Goal: Information Seeking & Learning: Learn about a topic

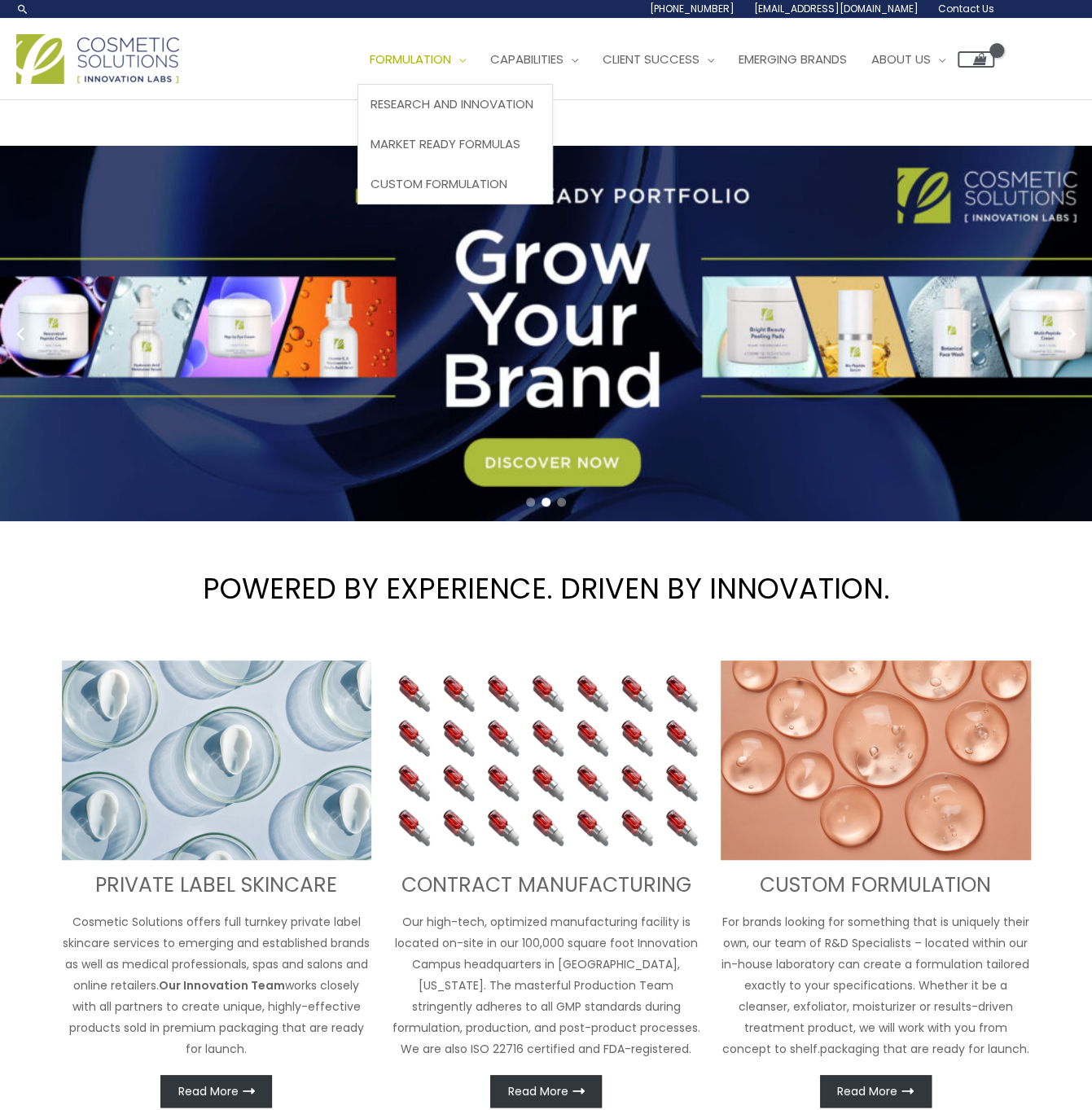
click at [423, 69] on link "Formulation" at bounding box center [417, 59] width 120 height 49
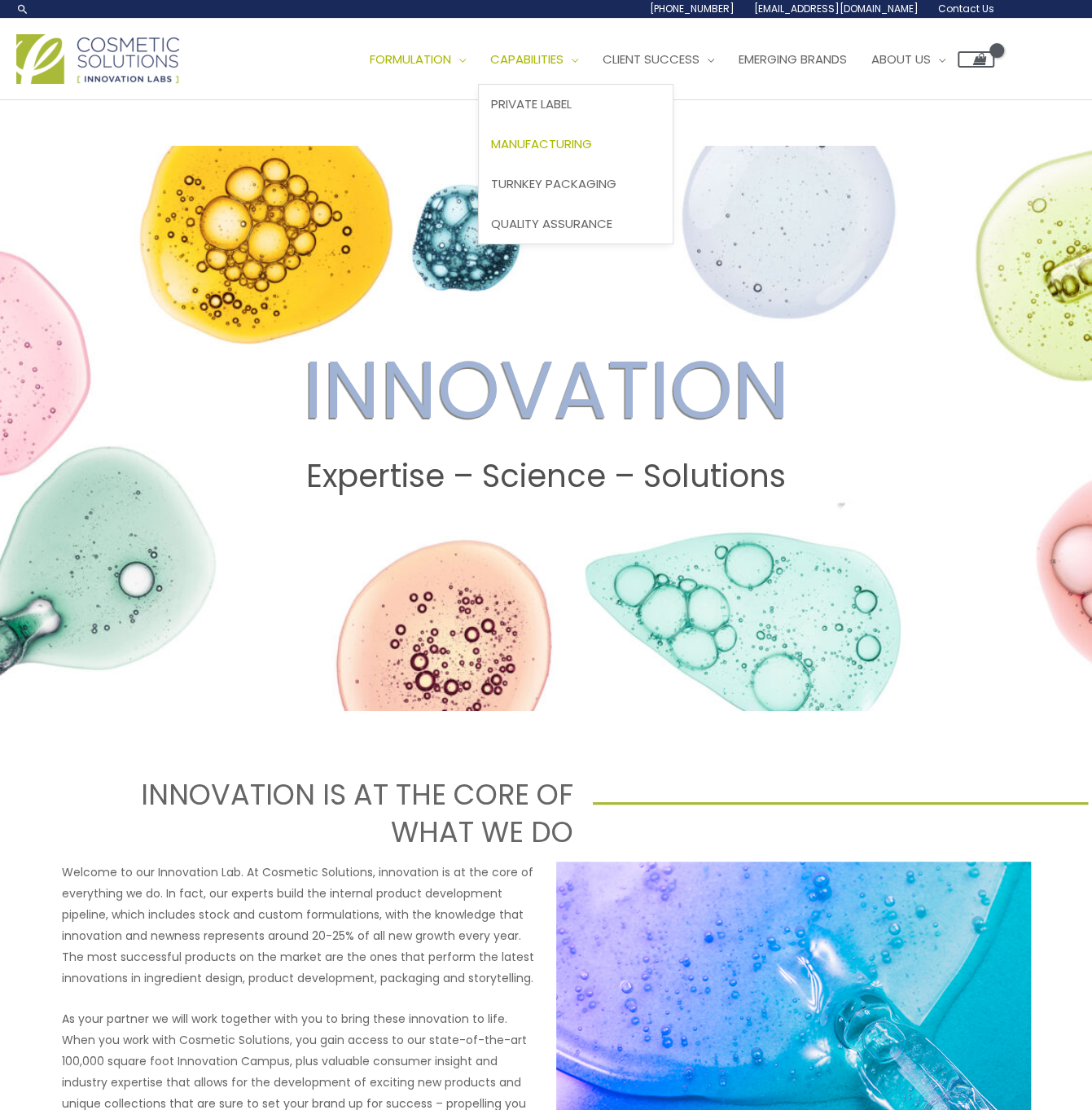
click at [556, 143] on span "Manufacturing" at bounding box center [541, 144] width 101 height 17
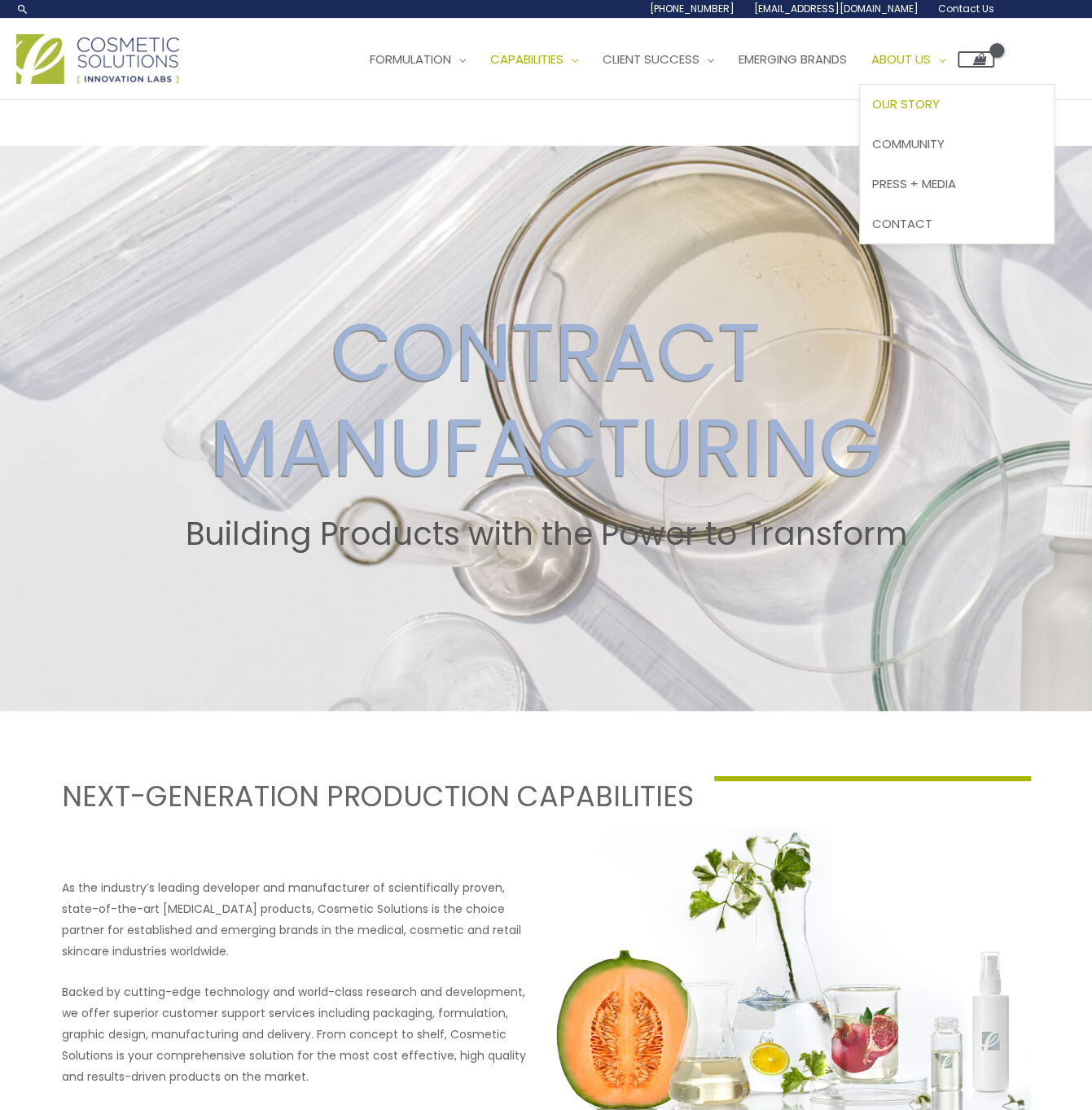
click at [940, 105] on span "Our Story" at bounding box center [905, 104] width 67 height 17
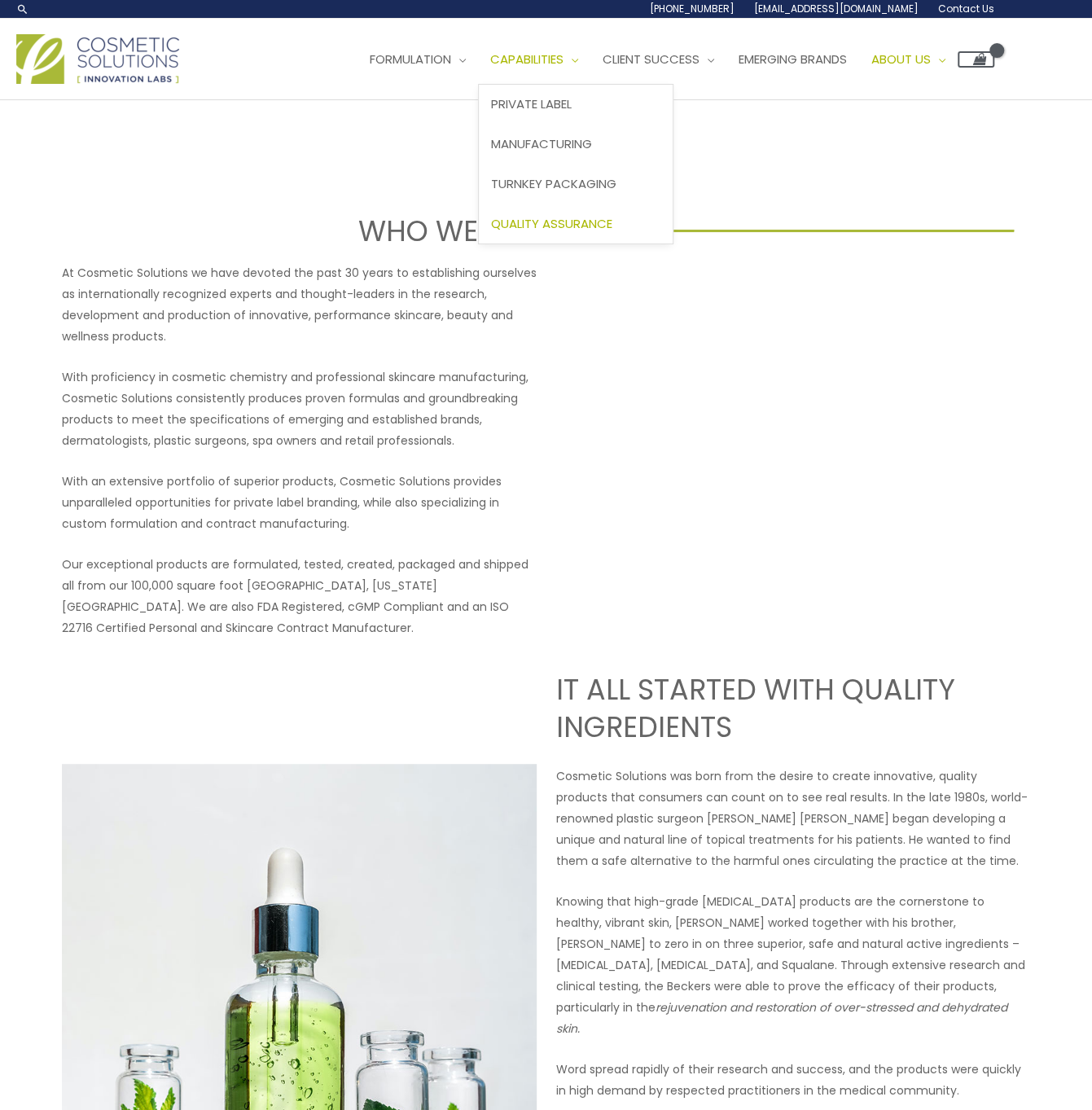
click at [578, 224] on span "Quality Assurance" at bounding box center [551, 223] width 121 height 17
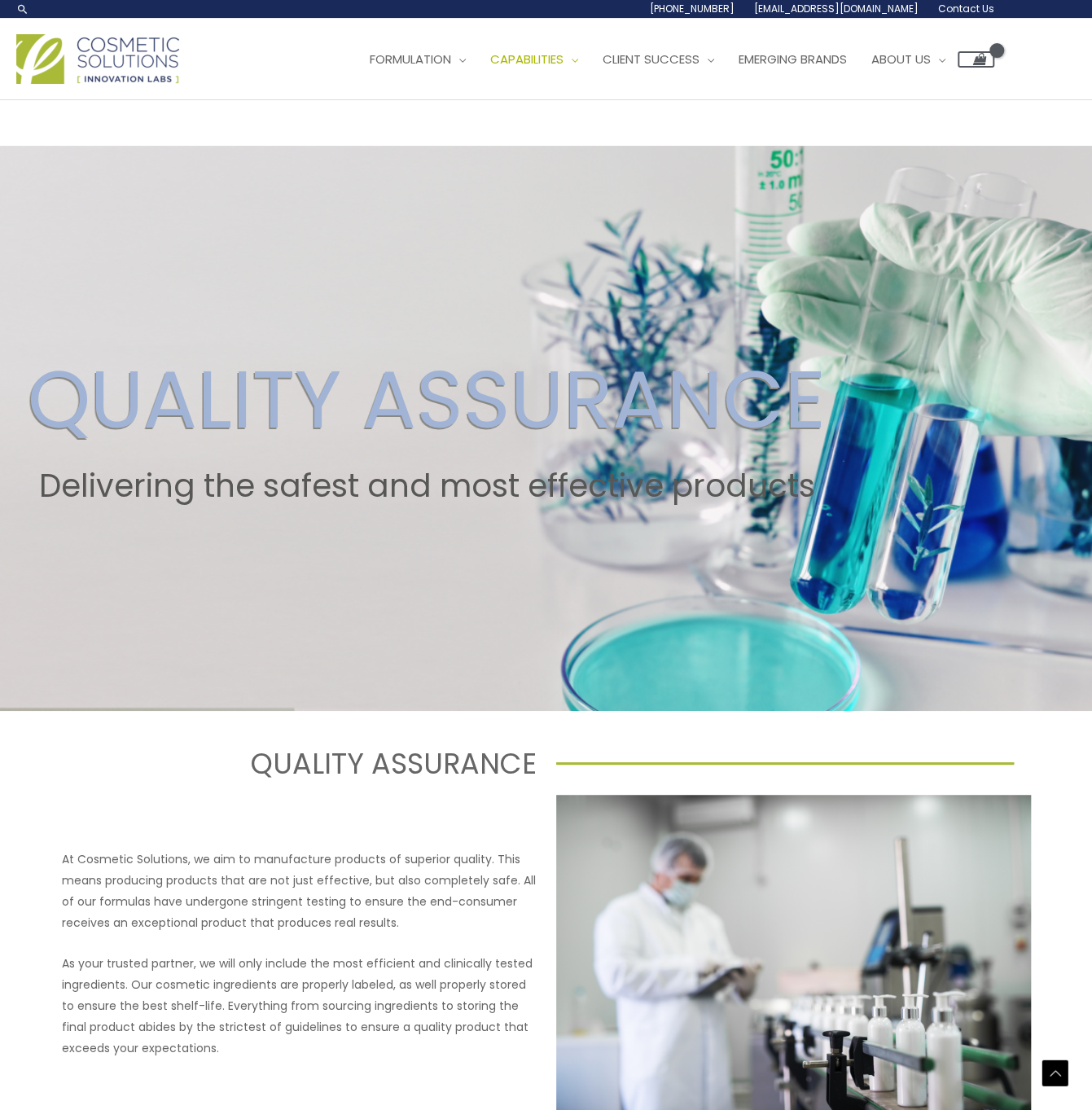
scroll to position [1152, 0]
